Goal: Task Accomplishment & Management: Use online tool/utility

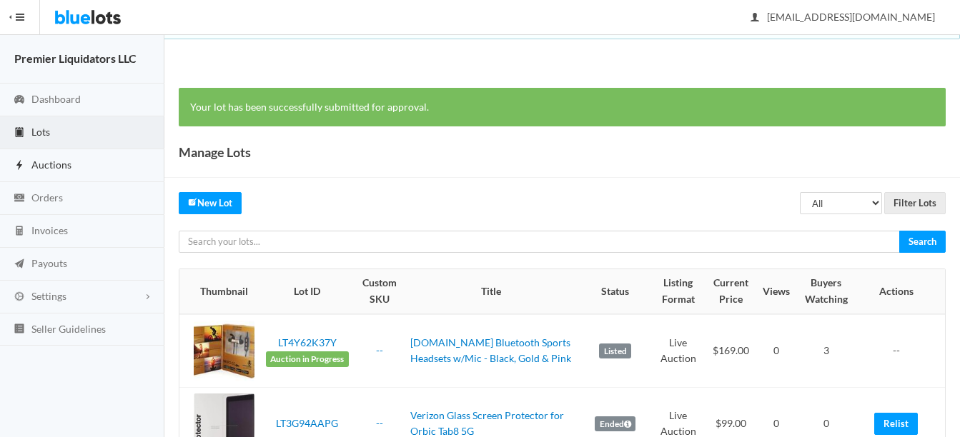
click at [41, 163] on span "Auctions" at bounding box center [51, 165] width 40 height 12
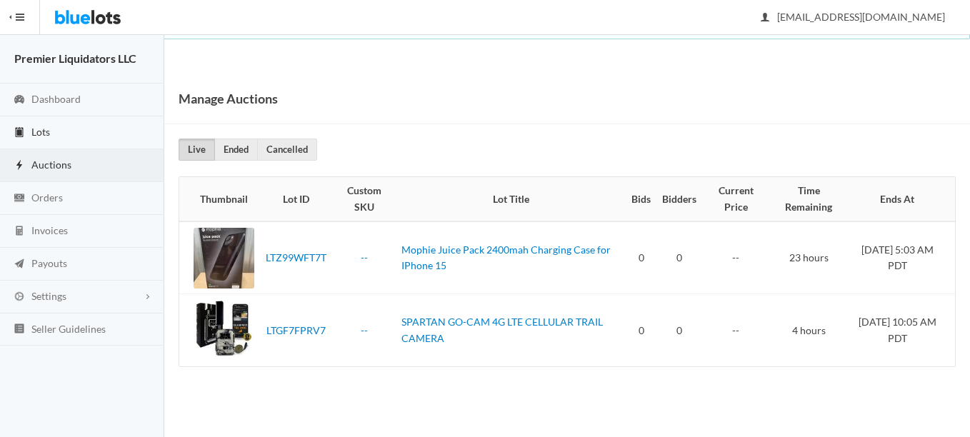
click at [34, 133] on span "Lots" at bounding box center [40, 132] width 19 height 12
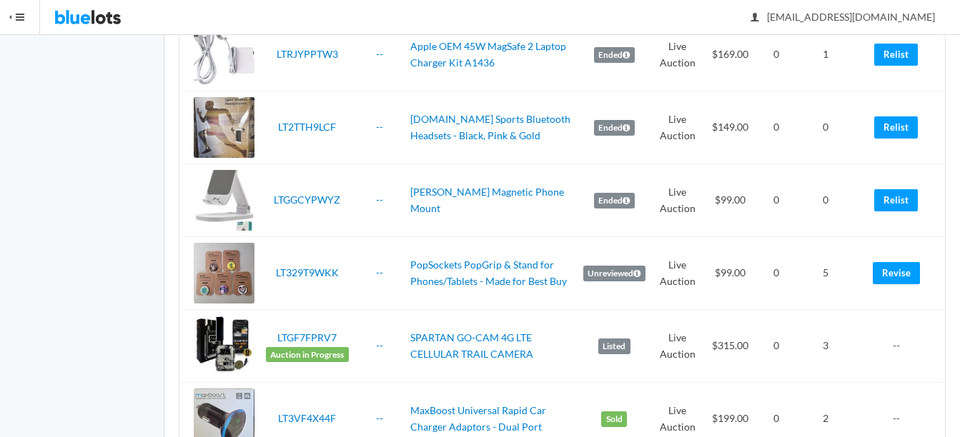
scroll to position [1000, 0]
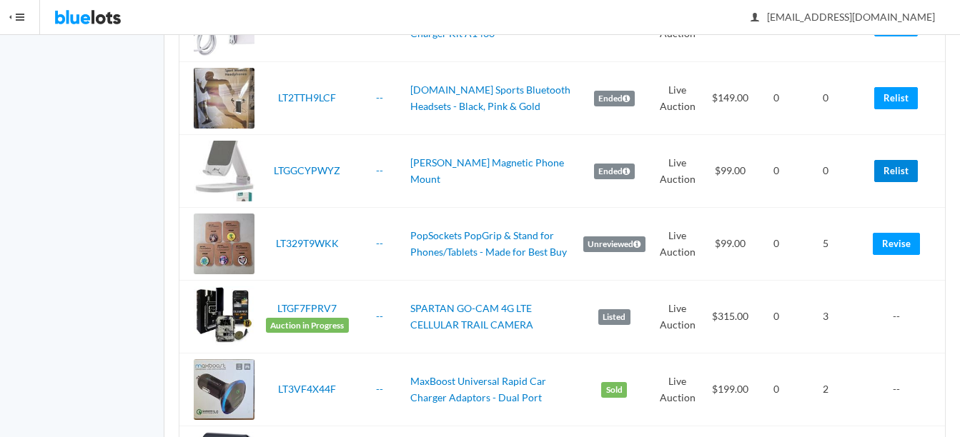
click at [895, 170] on link "Relist" at bounding box center [896, 171] width 44 height 22
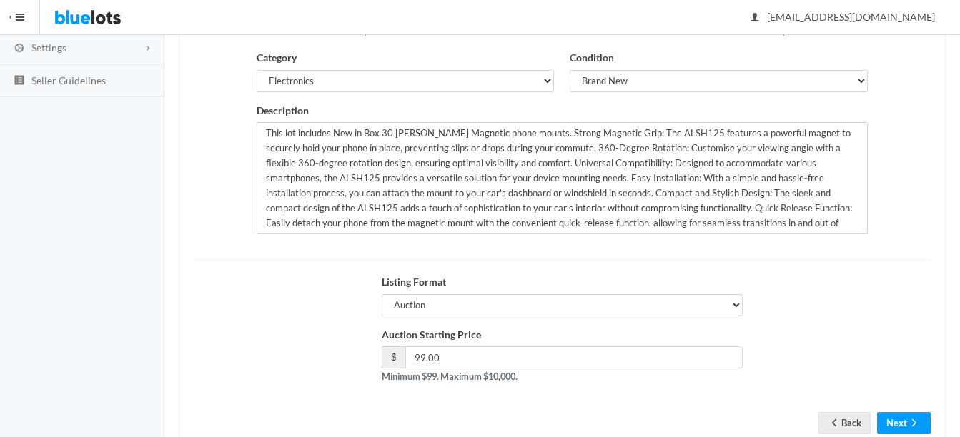
scroll to position [290, 0]
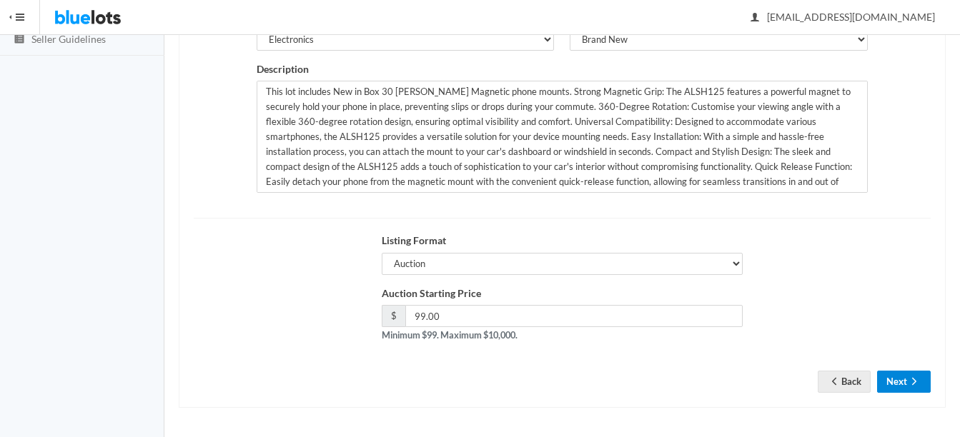
click at [901, 382] on button "Next" at bounding box center [904, 382] width 54 height 22
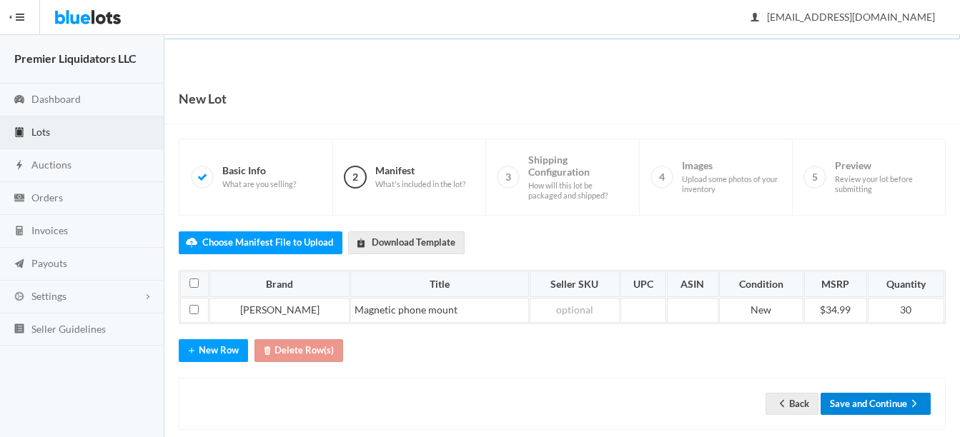
click at [879, 397] on button "Save and Continue" at bounding box center [875, 404] width 110 height 22
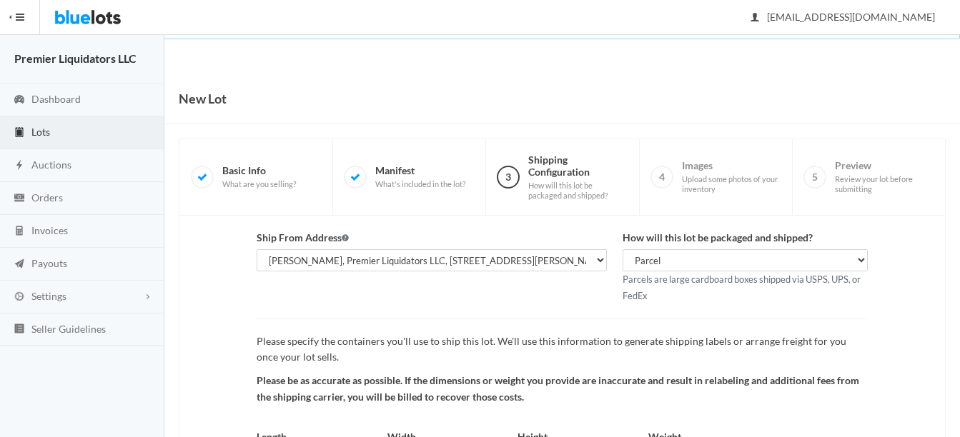
scroll to position [149, 0]
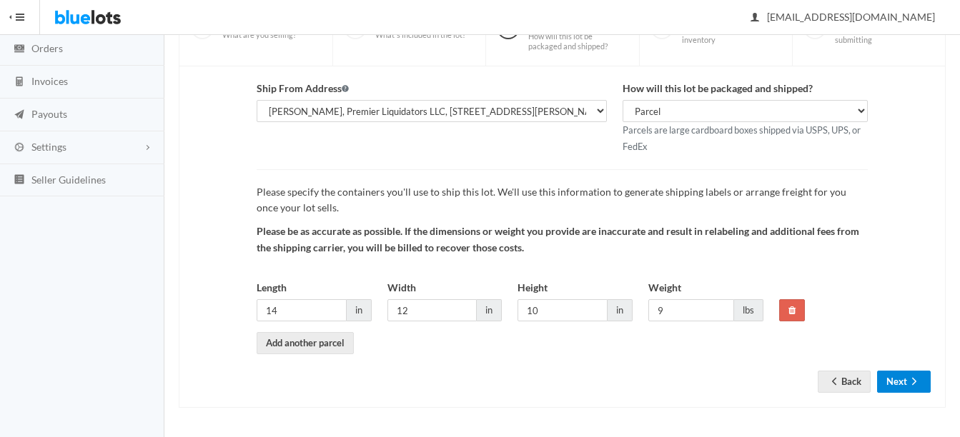
click at [907, 385] on icon "arrow forward" at bounding box center [914, 381] width 14 height 11
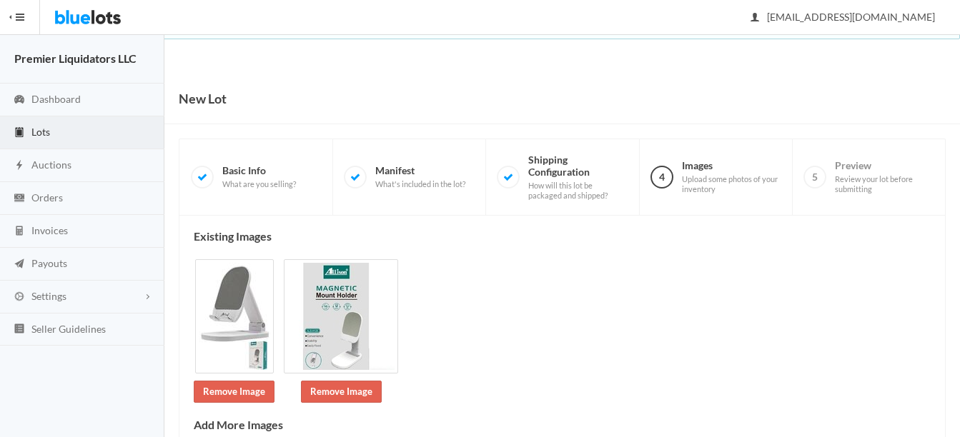
scroll to position [279, 0]
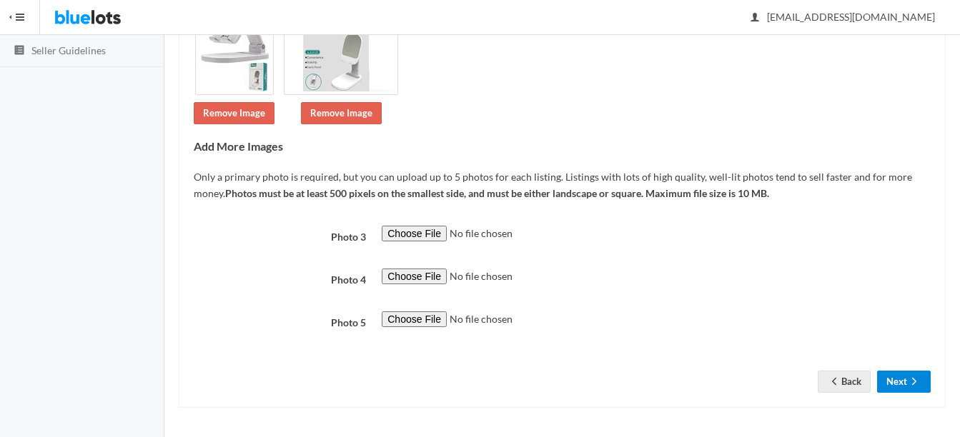
click at [902, 385] on button "Next" at bounding box center [904, 382] width 54 height 22
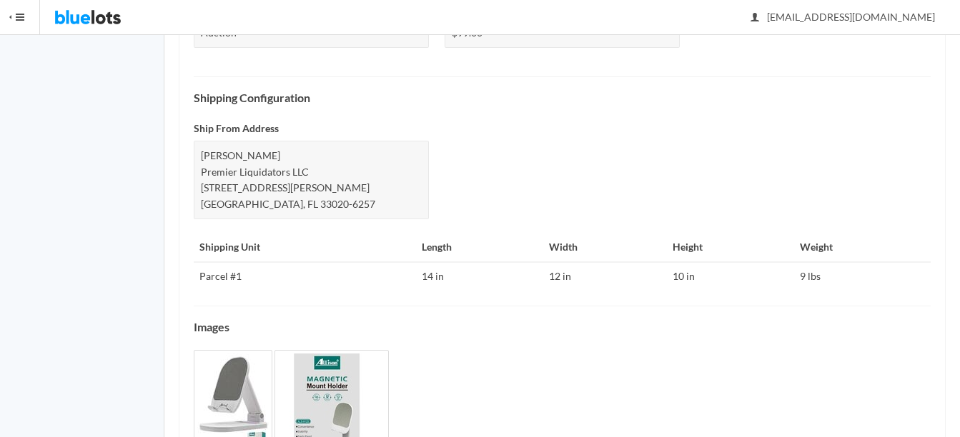
scroll to position [711, 0]
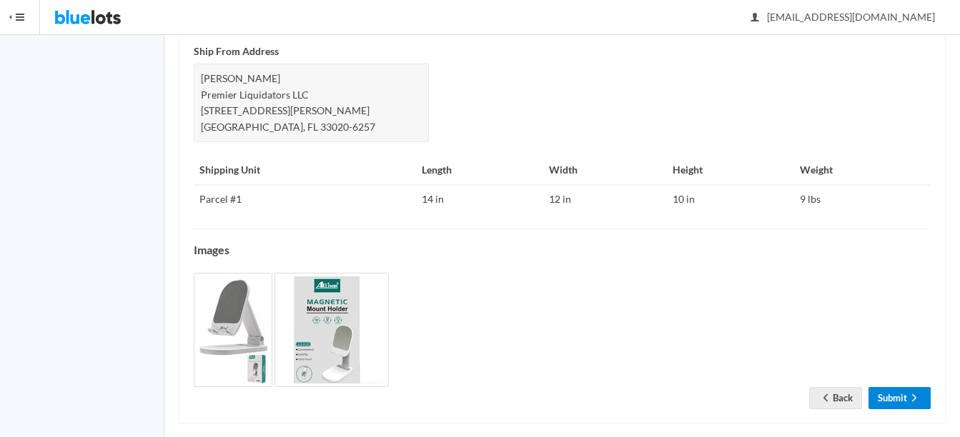
click at [907, 389] on link "Submit" at bounding box center [899, 398] width 62 height 22
